Goal: Task Accomplishment & Management: Complete application form

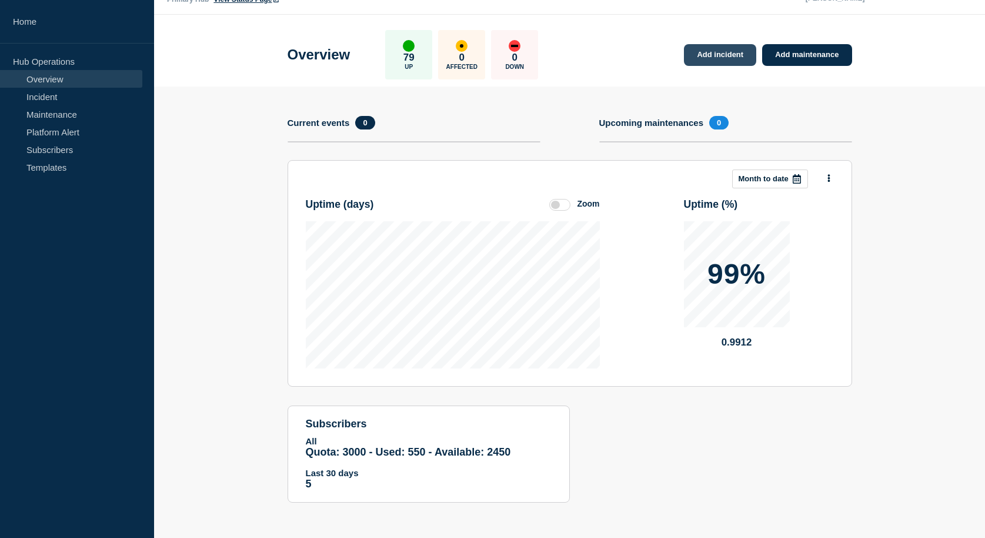
click at [708, 55] on link "Add incident" at bounding box center [720, 55] width 72 height 22
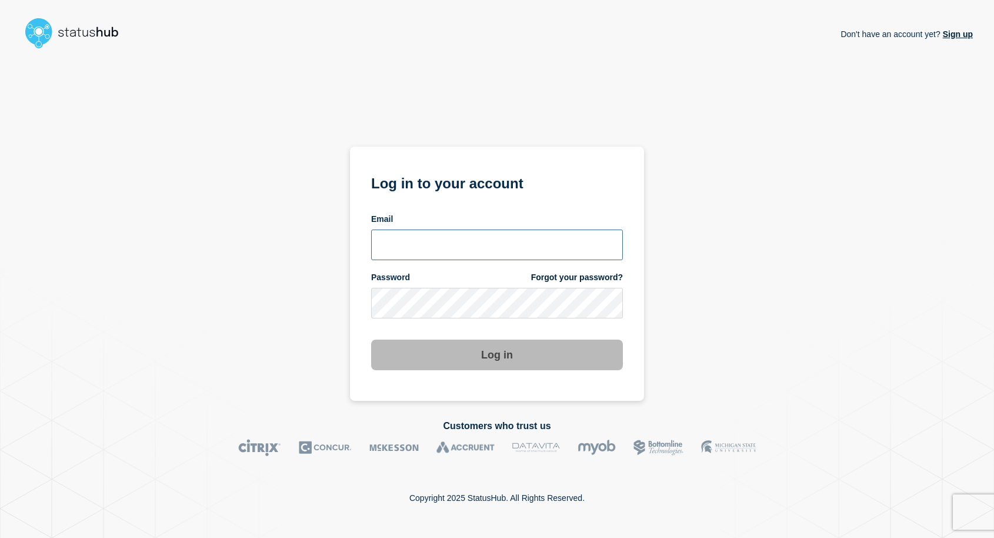
type input "mnewto5@clemson.edu"
click at [478, 357] on button "Log in" at bounding box center [497, 354] width 252 height 31
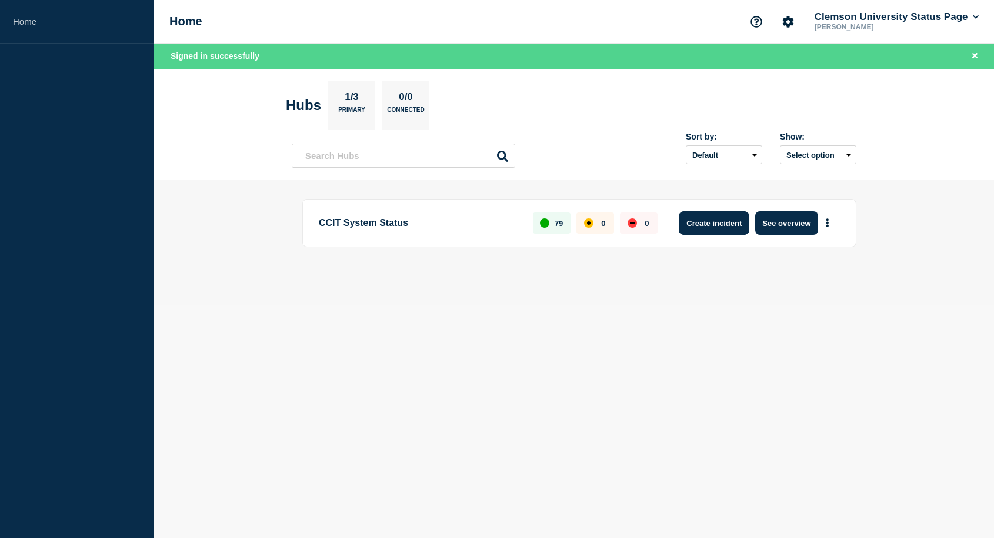
click at [724, 227] on button "Create incident" at bounding box center [714, 223] width 71 height 24
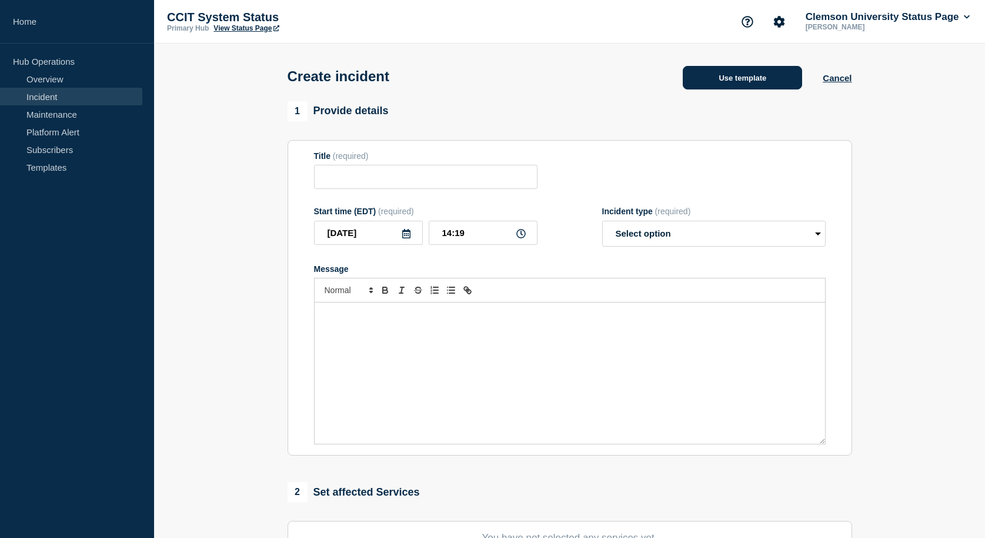
click at [760, 82] on button "Use template" at bounding box center [742, 78] width 119 height 24
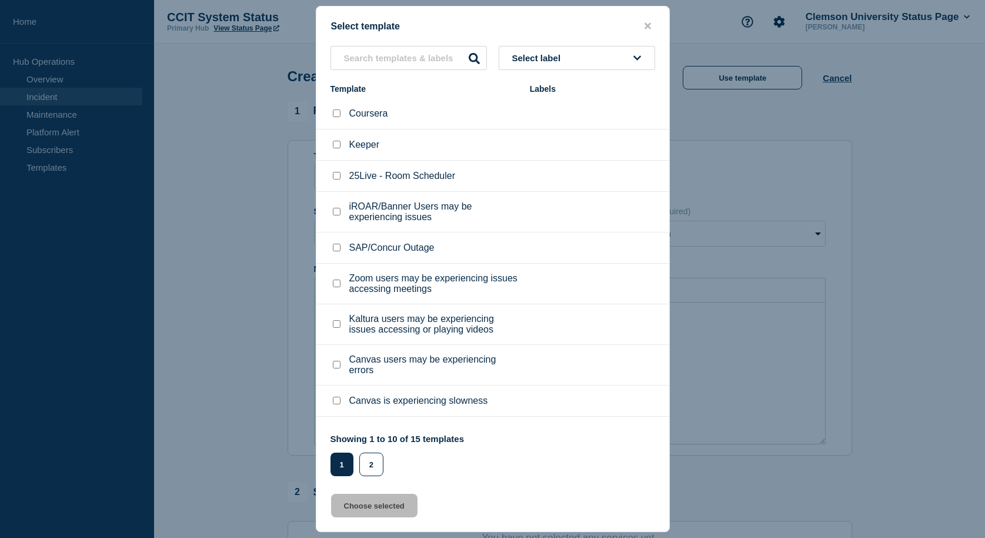
click at [638, 54] on icon at bounding box center [638, 58] width 8 height 9
click at [374, 61] on input "text" at bounding box center [409, 58] width 156 height 24
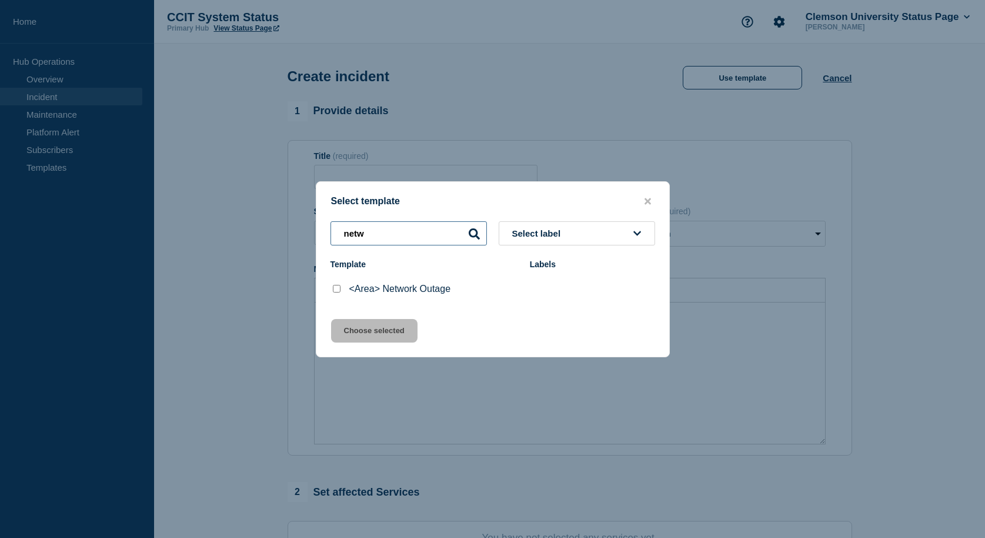
type input "netw"
click at [336, 291] on input "<Area> Network Outage checkbox" at bounding box center [337, 289] width 8 height 8
checkbox input "true"
click at [383, 332] on button "Choose selected" at bounding box center [374, 331] width 86 height 24
type input "<Area> Network Outage"
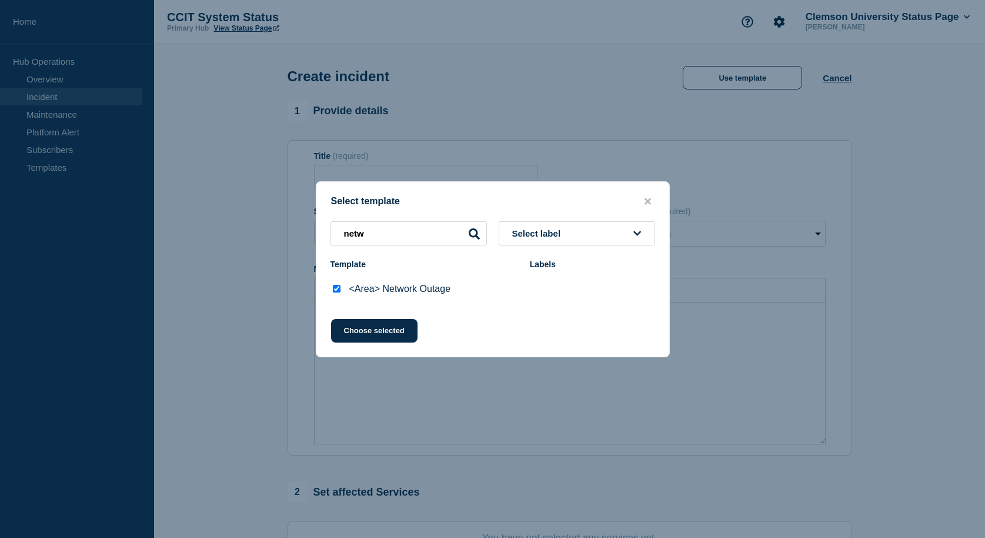
select select "investigating"
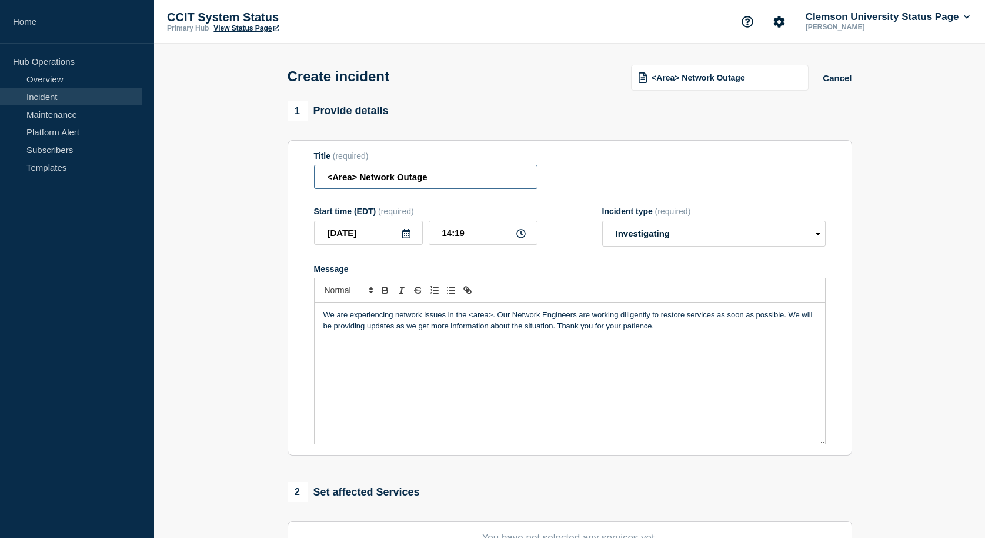
drag, startPoint x: 357, startPoint y: 178, endPoint x: 329, endPoint y: 178, distance: 27.7
click at [329, 178] on input "<Area> Network Outage" at bounding box center [426, 177] width 224 height 24
drag, startPoint x: 362, startPoint y: 177, endPoint x: 329, endPoint y: 179, distance: 33.0
click at [329, 179] on input "[PERSON_NAME] Network Outage" at bounding box center [426, 177] width 224 height 24
drag, startPoint x: 493, startPoint y: 317, endPoint x: 470, endPoint y: 316, distance: 23.0
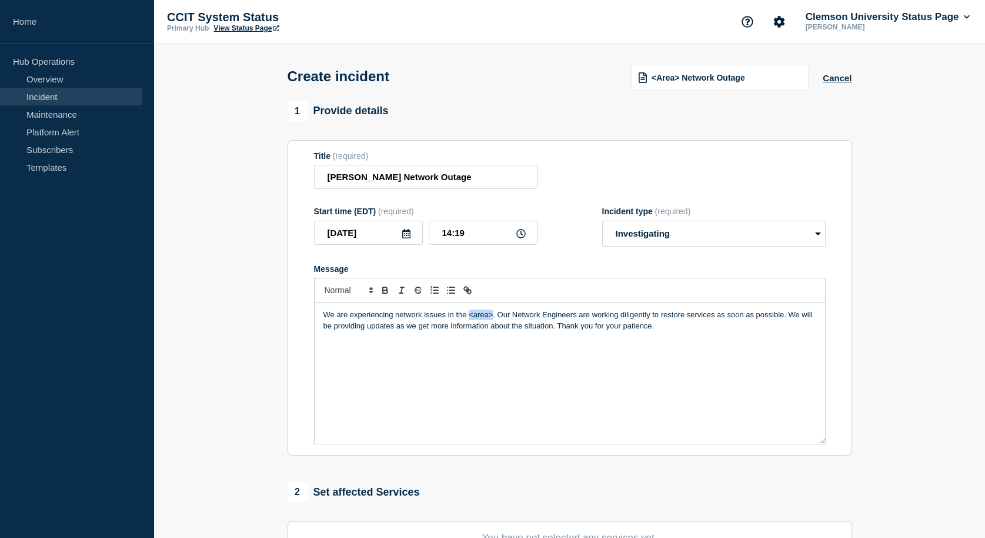
click at [470, 316] on p "We are experiencing network issues in the <area>. Our Network Engineers are wor…" at bounding box center [570, 320] width 493 height 22
click at [361, 181] on input "[PERSON_NAME] Network Outage" at bounding box center [426, 177] width 224 height 24
click at [364, 179] on input "[PERSON_NAME] Network Outage" at bounding box center [426, 177] width 224 height 24
type input "[PERSON_NAME] Building 6 Network Outage"
click at [819, 232] on select "Select option Investigating Identified Monitoring" at bounding box center [714, 234] width 224 height 26
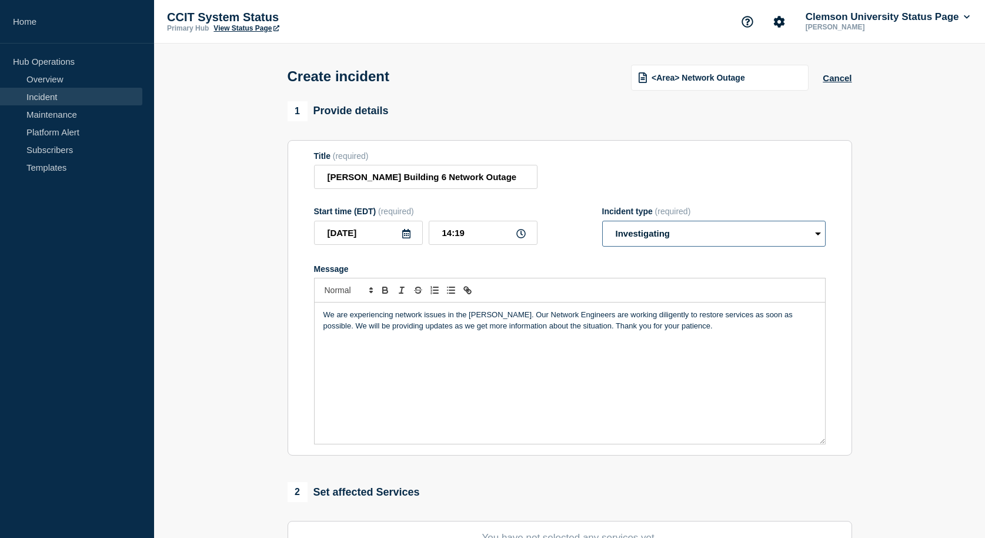
click at [819, 232] on select "Select option Investigating Identified Monitoring" at bounding box center [714, 234] width 224 height 26
select select "identified"
click at [602, 223] on select "Select option Investigating Identified Monitoring" at bounding box center [714, 234] width 224 height 26
click at [497, 319] on p "We are experiencing network issues in the [PERSON_NAME]. Our Network Engineers …" at bounding box center [570, 320] width 493 height 22
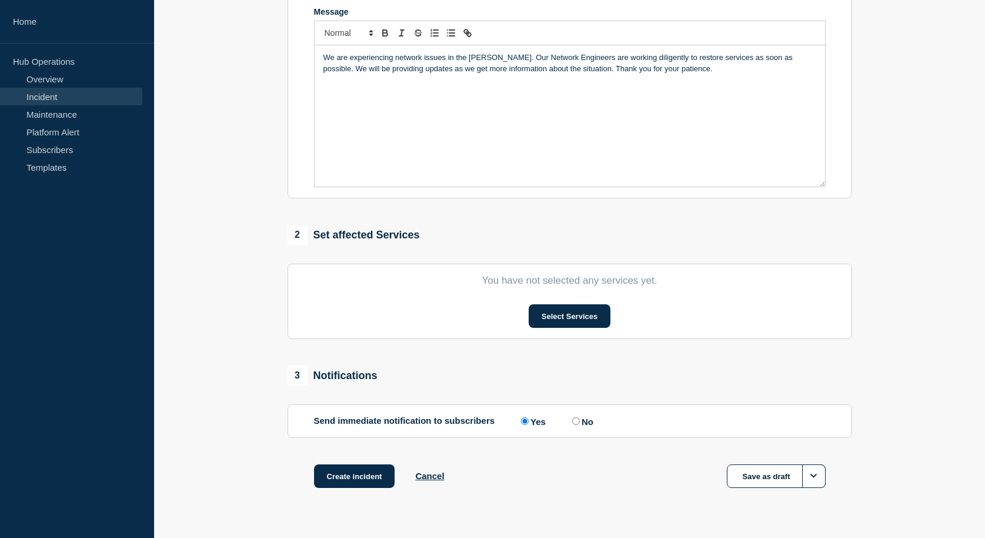
scroll to position [287, 0]
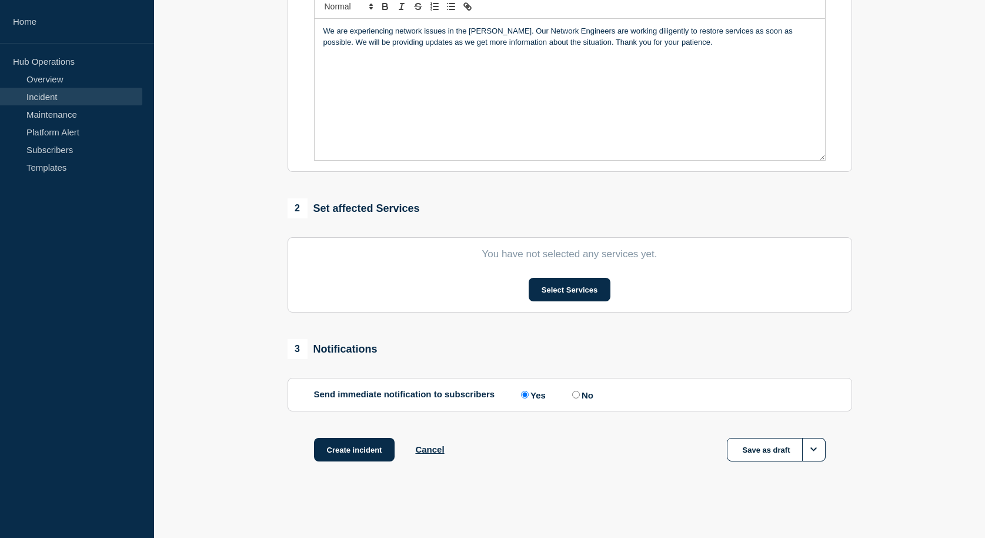
click at [577, 396] on input "No" at bounding box center [576, 395] width 8 height 8
radio input "true"
radio input "false"
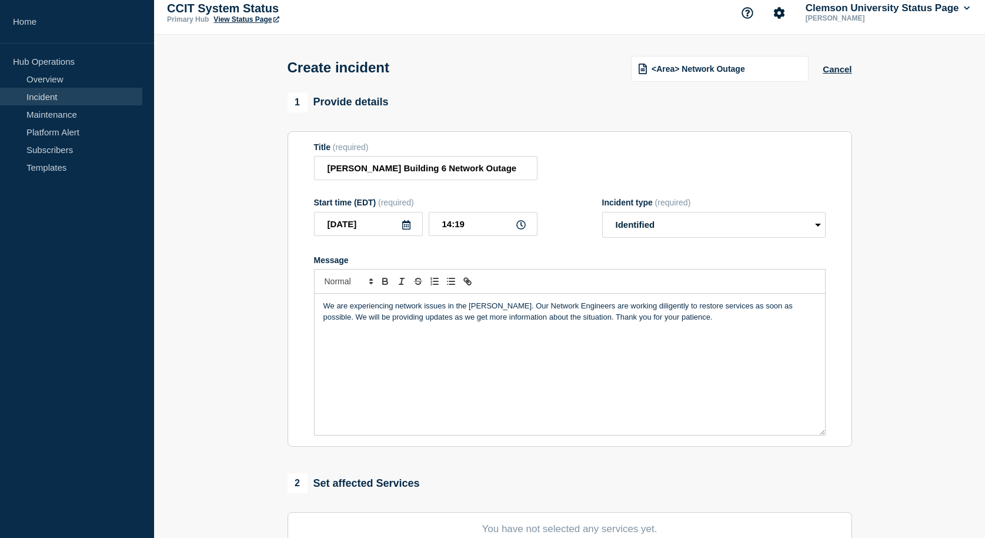
scroll to position [0, 0]
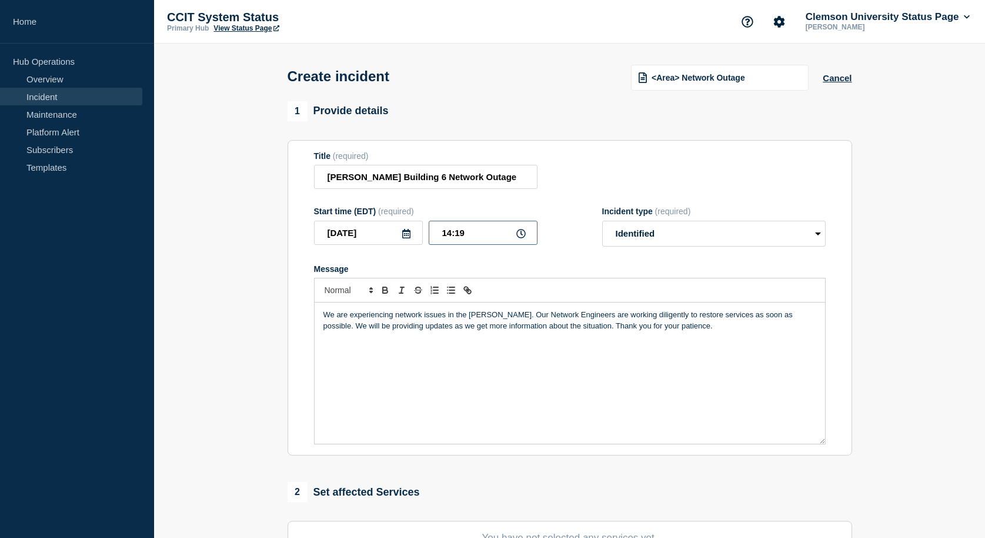
click at [452, 237] on input "14:19" at bounding box center [483, 233] width 109 height 24
drag, startPoint x: 465, startPoint y: 235, endPoint x: 455, endPoint y: 234, distance: 9.4
click at [455, 234] on input "10:19" at bounding box center [483, 233] width 109 height 24
type input "10:34"
click at [407, 235] on icon at bounding box center [406, 233] width 9 height 9
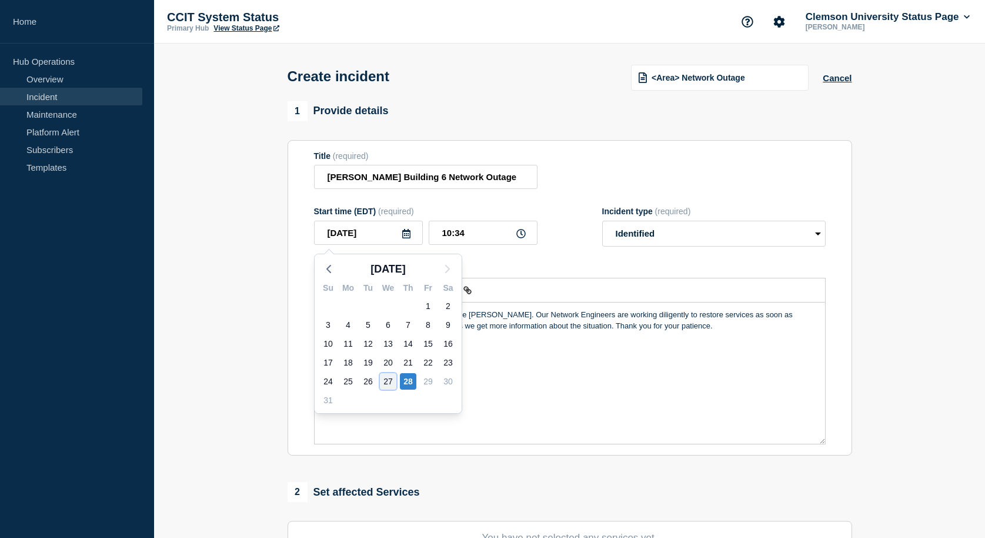
click at [389, 382] on div "27" at bounding box center [388, 381] width 16 height 16
type input "[DATE]"
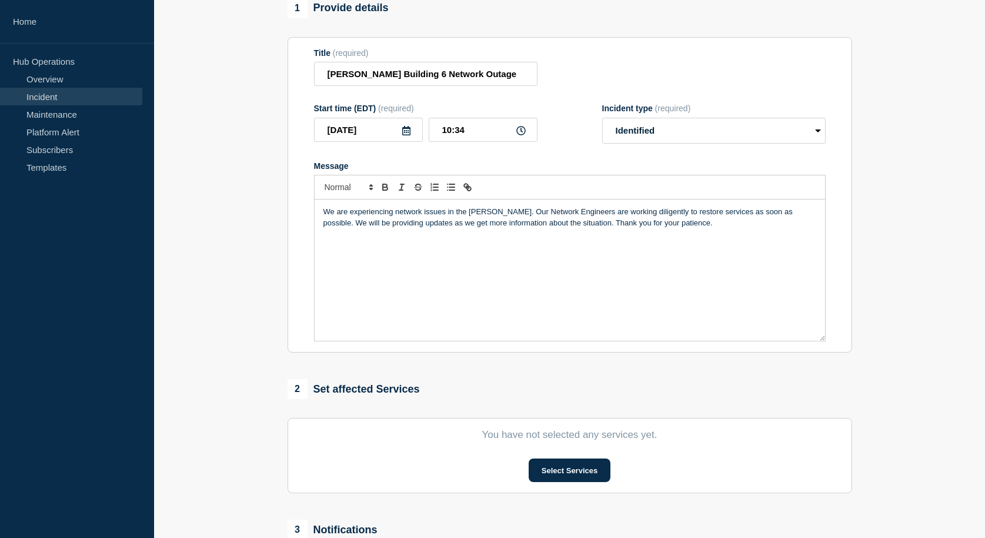
scroll to position [51, 0]
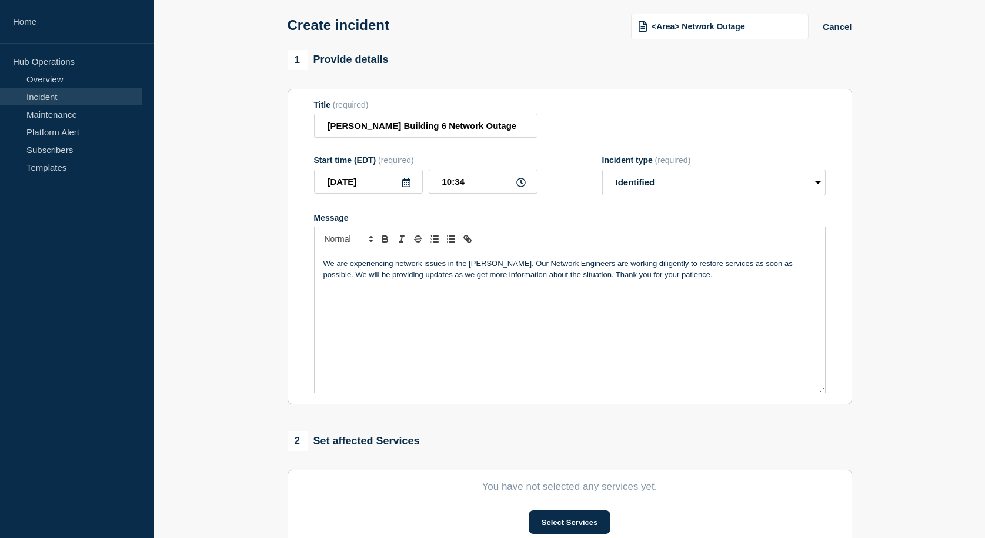
click at [496, 266] on p "We are experiencing network issues in the [PERSON_NAME]. Our Network Engineers …" at bounding box center [570, 269] width 493 height 22
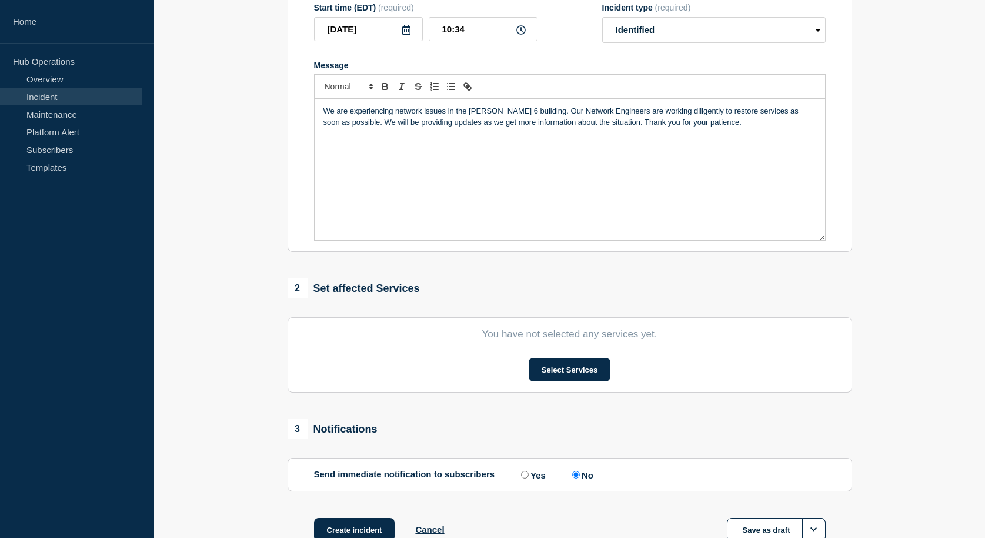
scroll to position [228, 0]
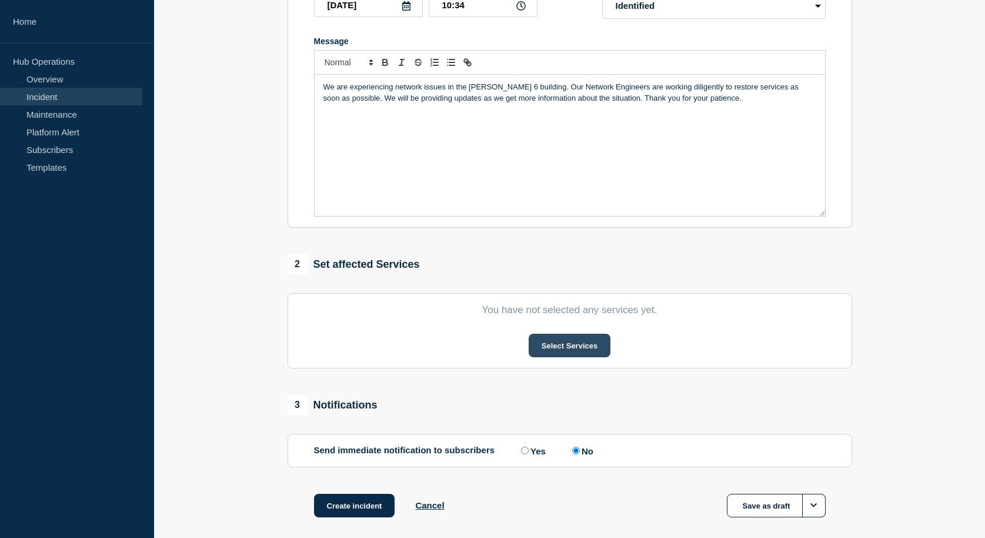
click at [552, 349] on button "Select Services" at bounding box center [570, 346] width 82 height 24
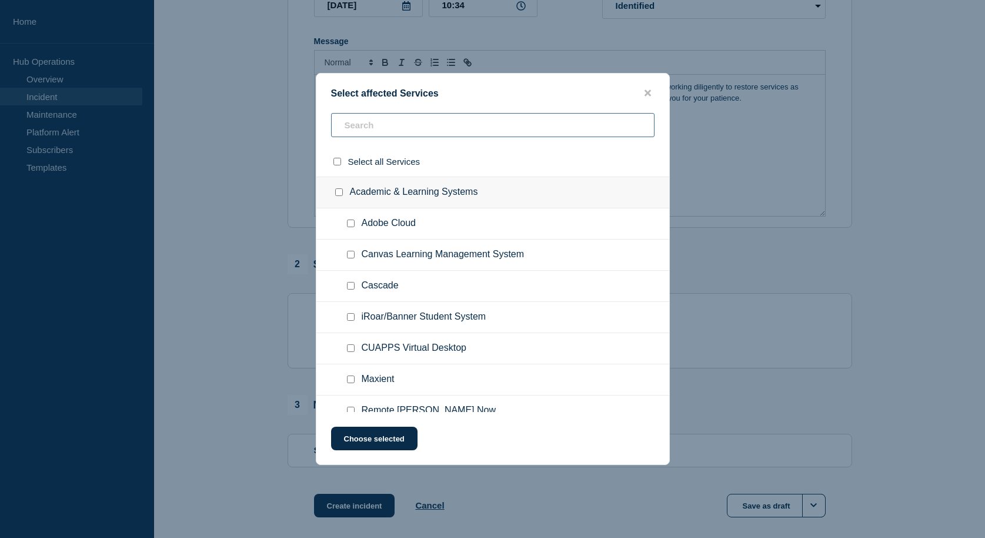
click at [421, 127] on input "text" at bounding box center [493, 125] width 324 height 24
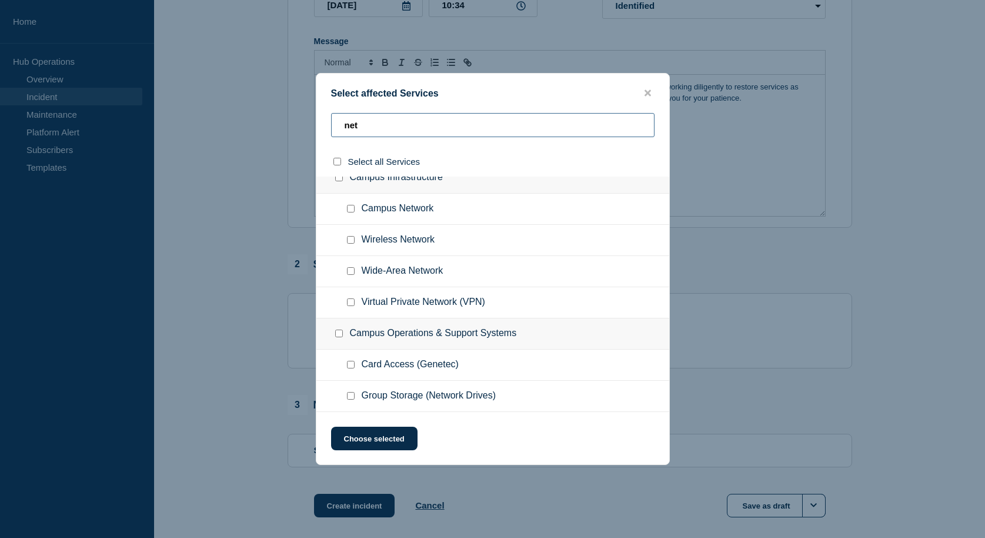
scroll to position [0, 0]
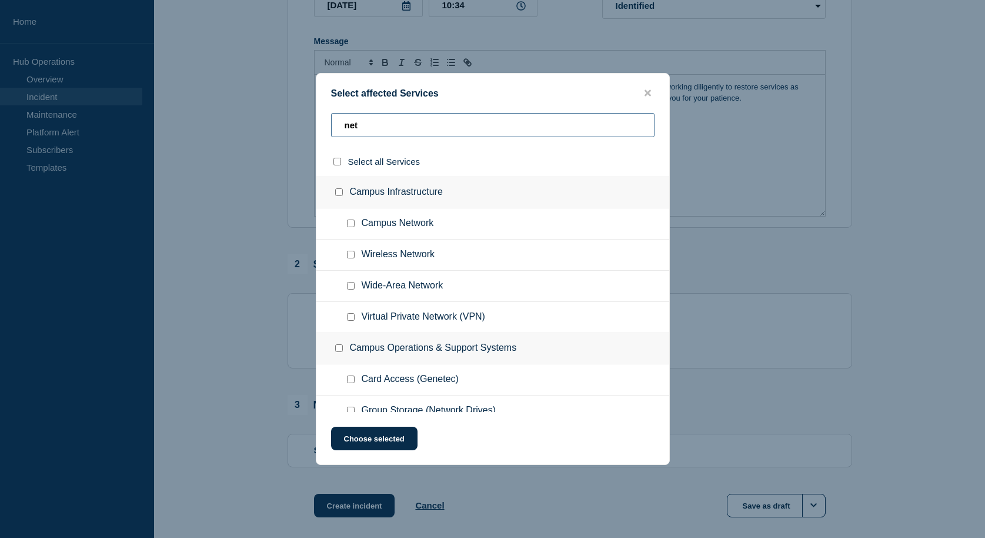
type input "net"
click at [349, 223] on input "Campus Network checkbox" at bounding box center [351, 223] width 8 height 8
checkbox input "true"
click at [354, 255] on input "Wireless Network checkbox" at bounding box center [351, 255] width 8 height 8
checkbox input "true"
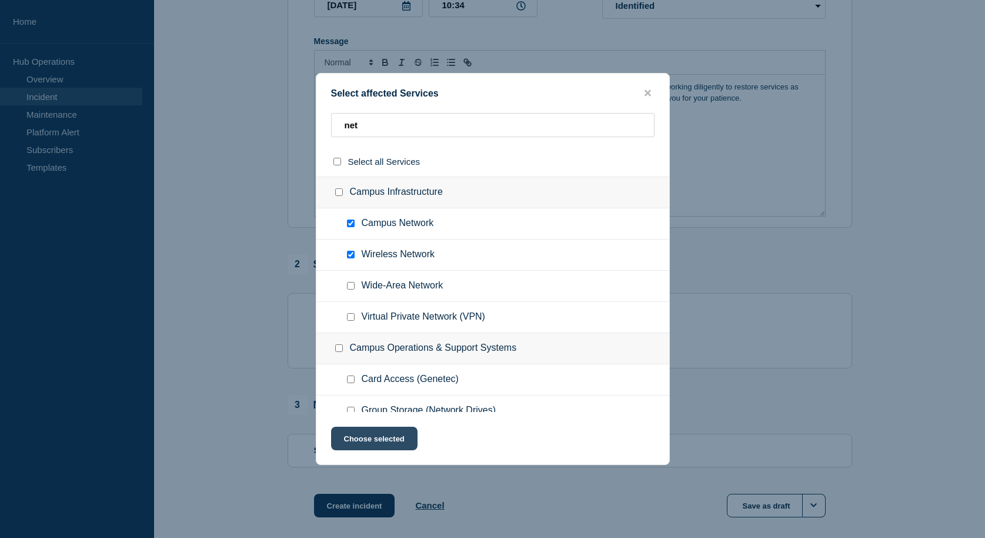
click at [402, 439] on button "Choose selected" at bounding box center [374, 439] width 86 height 24
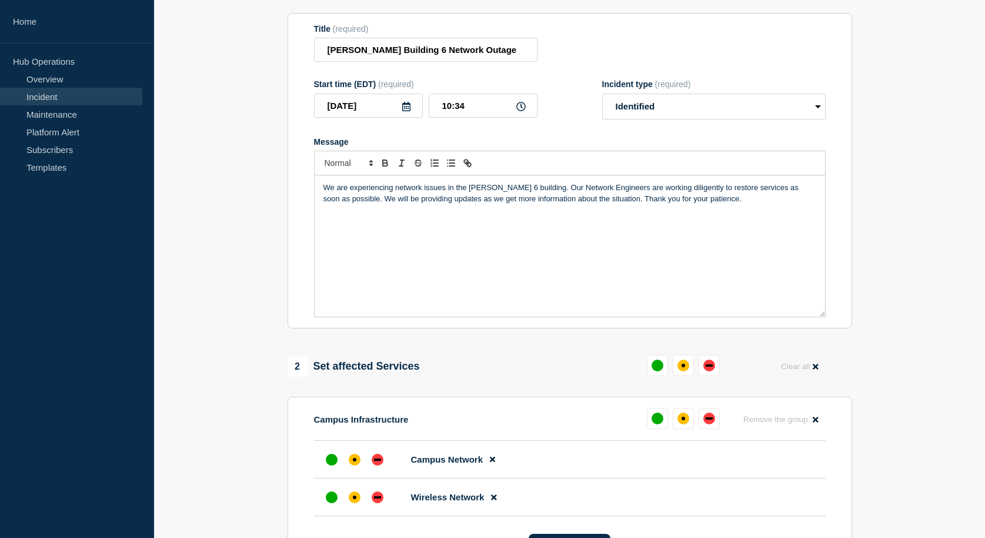
scroll to position [92, 0]
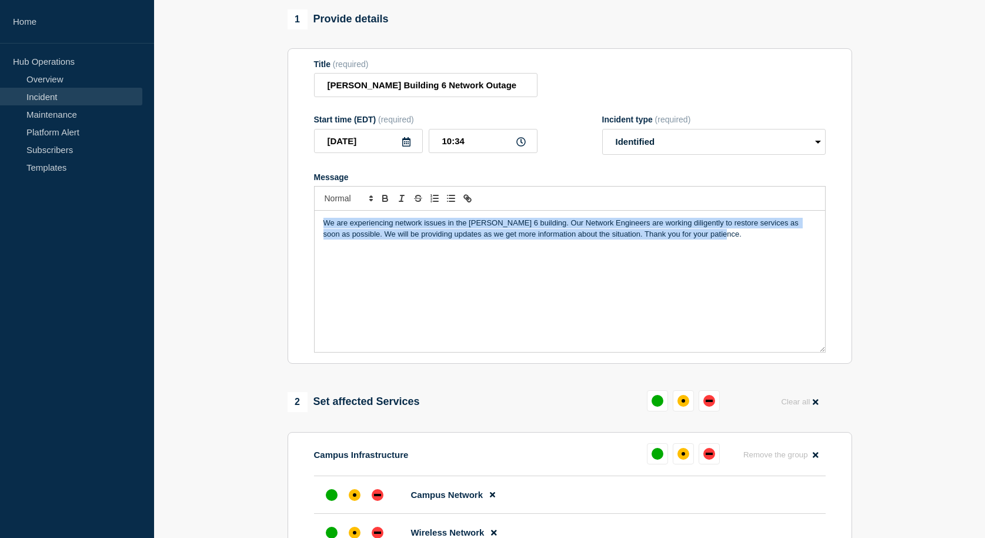
drag, startPoint x: 715, startPoint y: 237, endPoint x: 326, endPoint y: 227, distance: 389.0
click at [326, 227] on p "We are experiencing network issues in the [PERSON_NAME] 6 building. Our Network…" at bounding box center [570, 229] width 493 height 22
copy p "We are experiencing network issues in the [PERSON_NAME] 6 building. Our Network…"
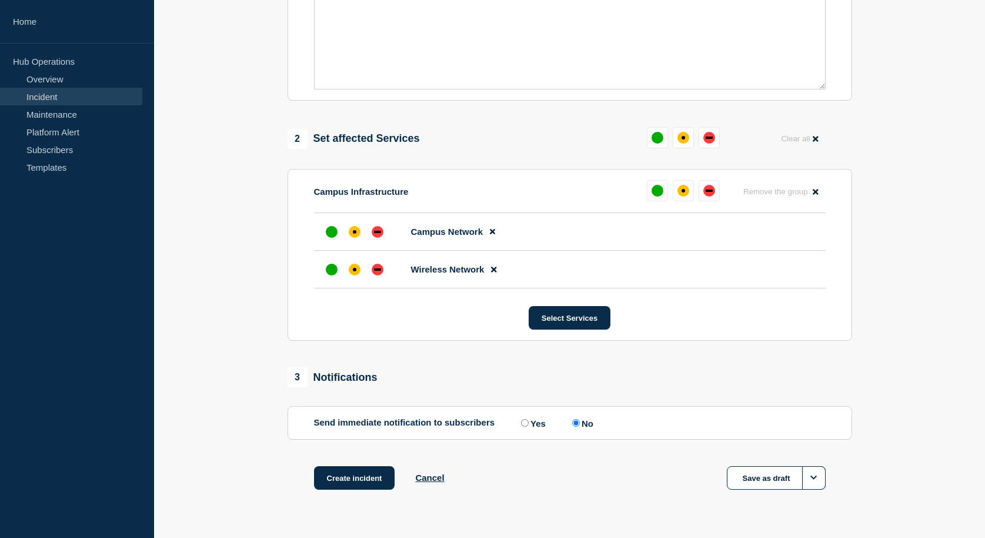
scroll to position [386, 0]
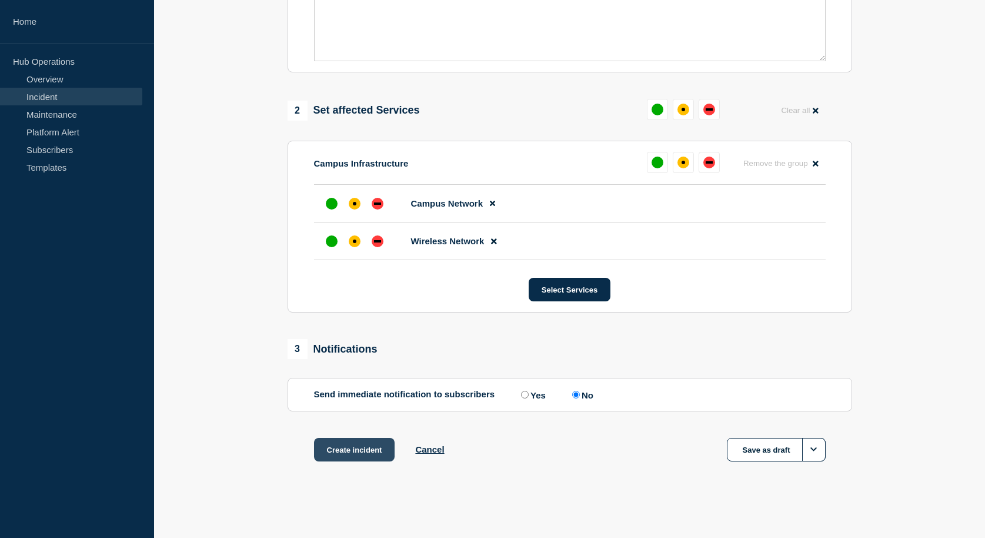
click at [360, 455] on button "Create incident" at bounding box center [354, 450] width 81 height 24
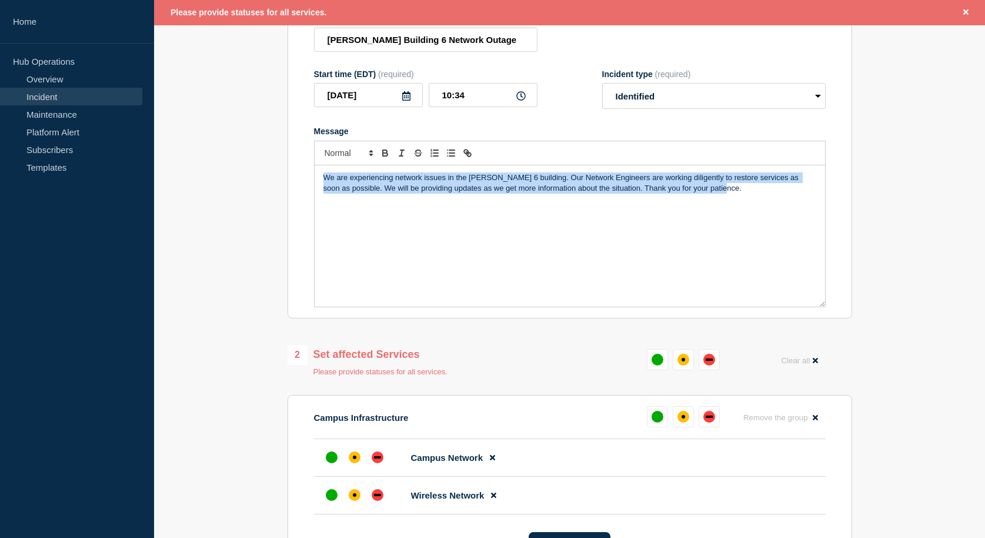
scroll to position [117, 0]
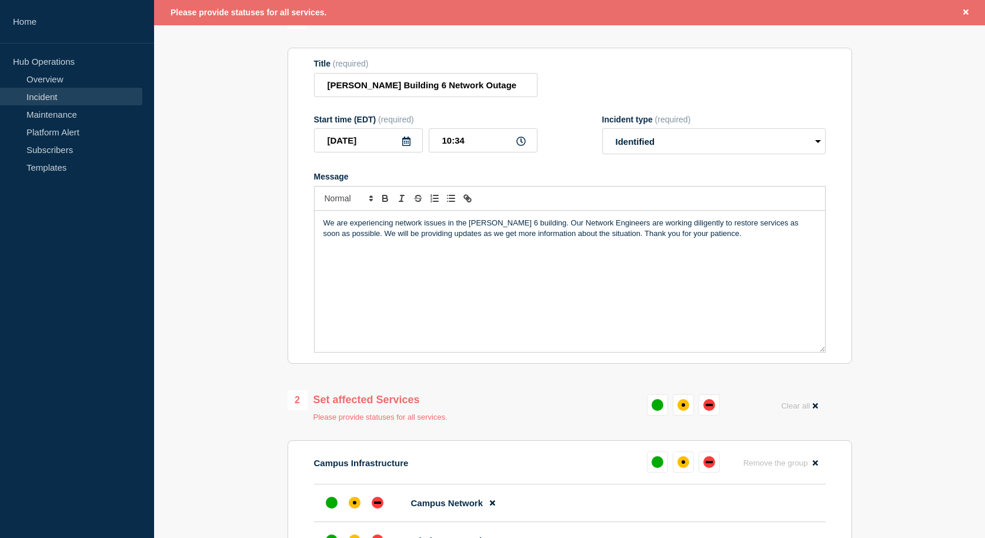
click at [742, 421] on div "2 Set affected Services Please provide statuses for all services. Clear all" at bounding box center [570, 405] width 565 height 31
click at [709, 409] on div "down" at bounding box center [710, 405] width 12 height 12
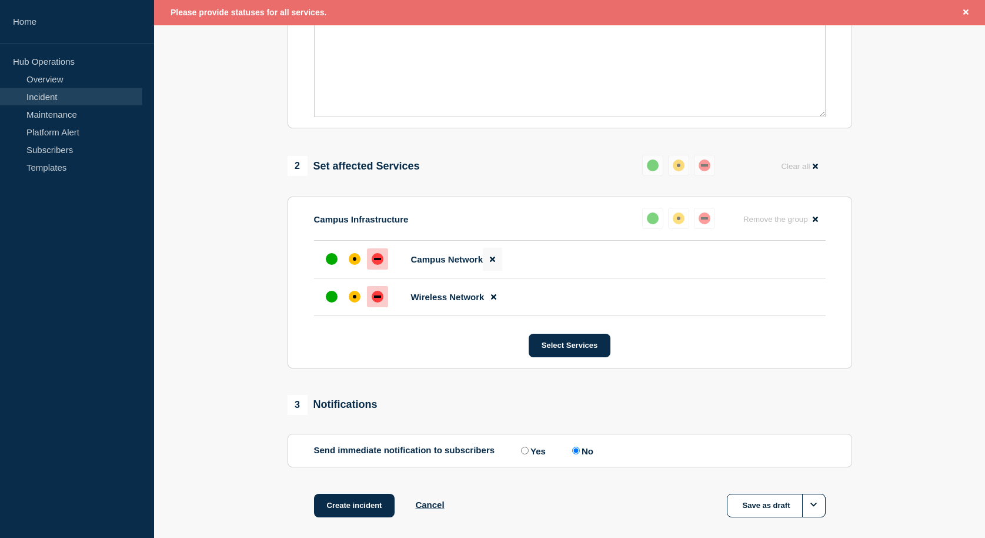
scroll to position [411, 0]
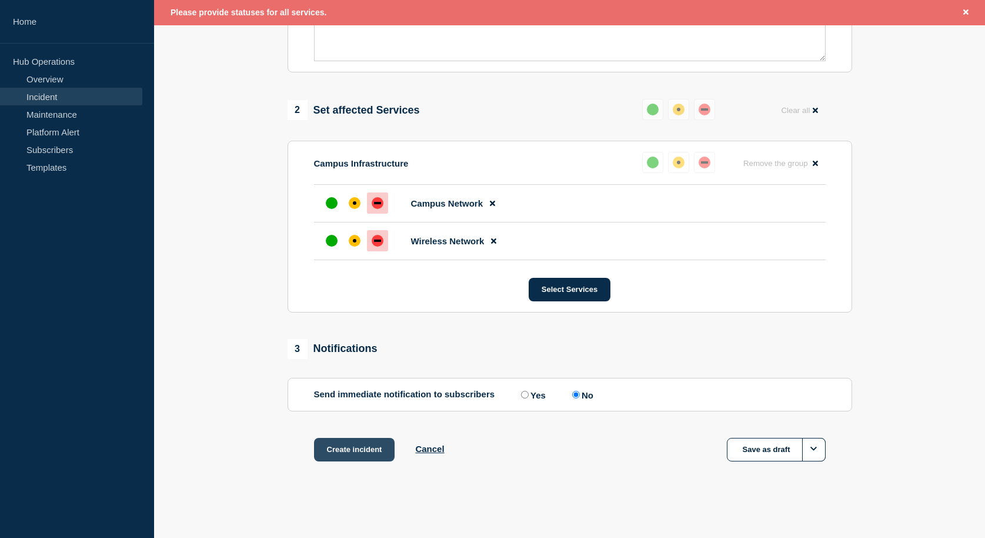
click at [352, 448] on button "Create incident" at bounding box center [354, 450] width 81 height 24
